Goal: Book appointment/travel/reservation

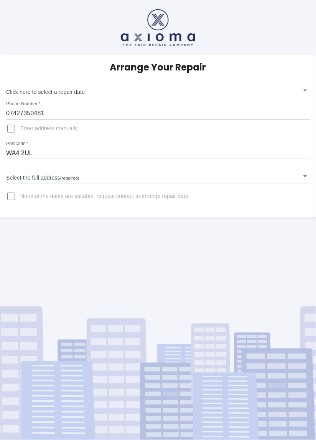
click at [307, 90] on body "Arrange Your Repair Click here to select a repair date ​ Phone Number   * 07427…" at bounding box center [158, 220] width 316 height 440
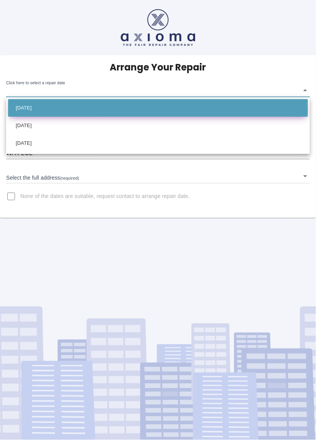
click at [55, 110] on li "[DATE]" at bounding box center [157, 108] width 299 height 18
type input "[DATE]T00:00:00.000Z"
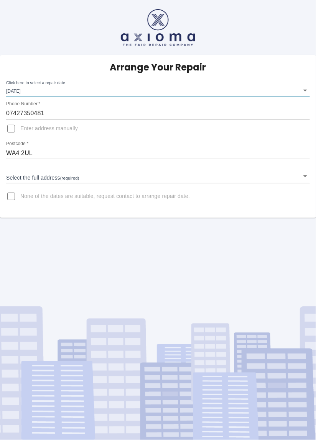
click at [19, 131] on input "Enter address manually" at bounding box center [11, 128] width 18 height 18
checkbox input "true"
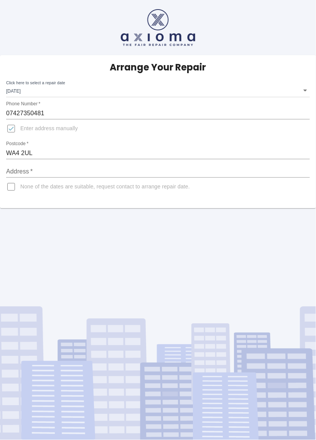
click at [49, 169] on input "Address   *" at bounding box center [157, 171] width 303 height 12
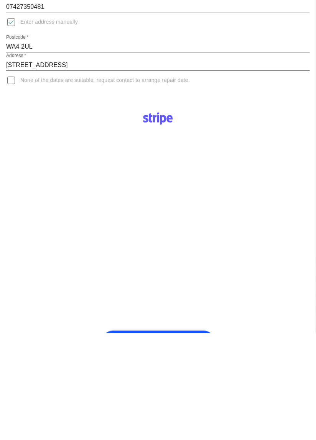
type input "[STREET_ADDRESS]"
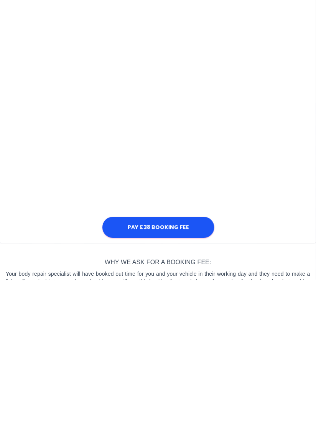
scroll to position [213, 0]
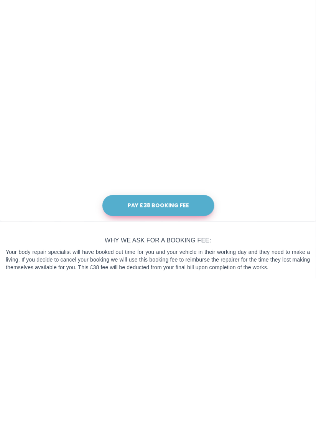
click at [169, 371] on button "Pay £38 Booking Fee" at bounding box center [158, 367] width 112 height 21
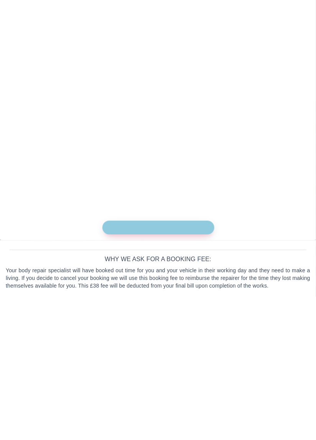
scroll to position [206, 0]
